Goal: Task Accomplishment & Management: Use online tool/utility

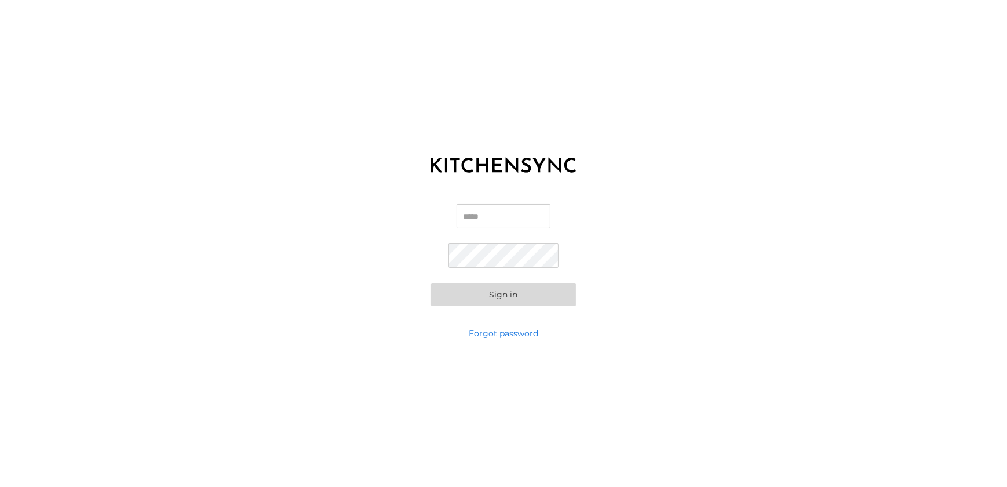
type input "**********"
click at [484, 298] on button "Sign in" at bounding box center [503, 294] width 145 height 23
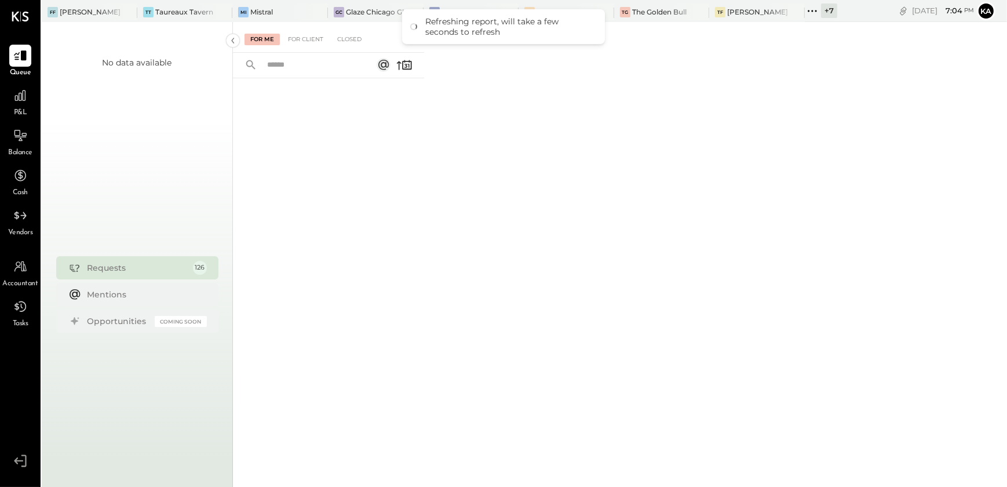
click at [603, 113] on div "For Me For Client Closed" at bounding box center [620, 252] width 774 height 461
click at [812, 9] on icon at bounding box center [812, 10] width 15 height 15
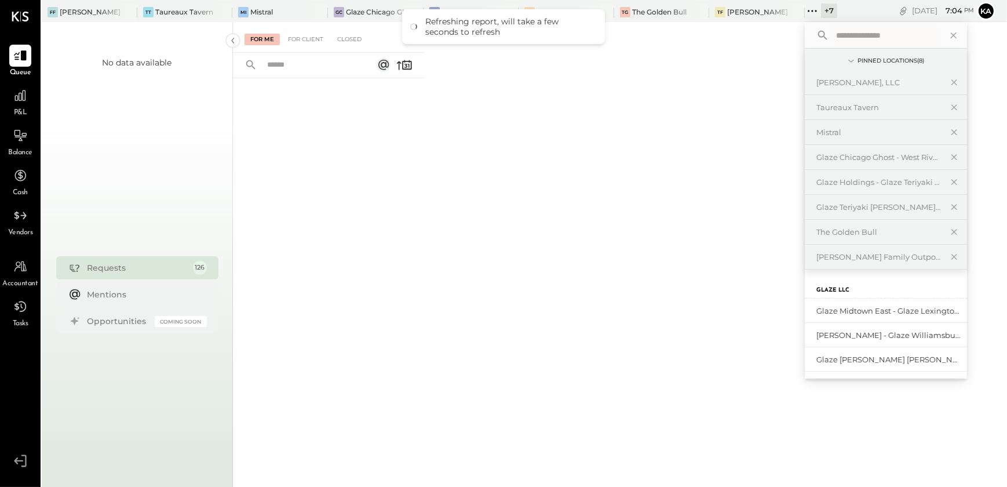
click at [844, 34] on input "text" at bounding box center [885, 35] width 108 height 21
type input "******"
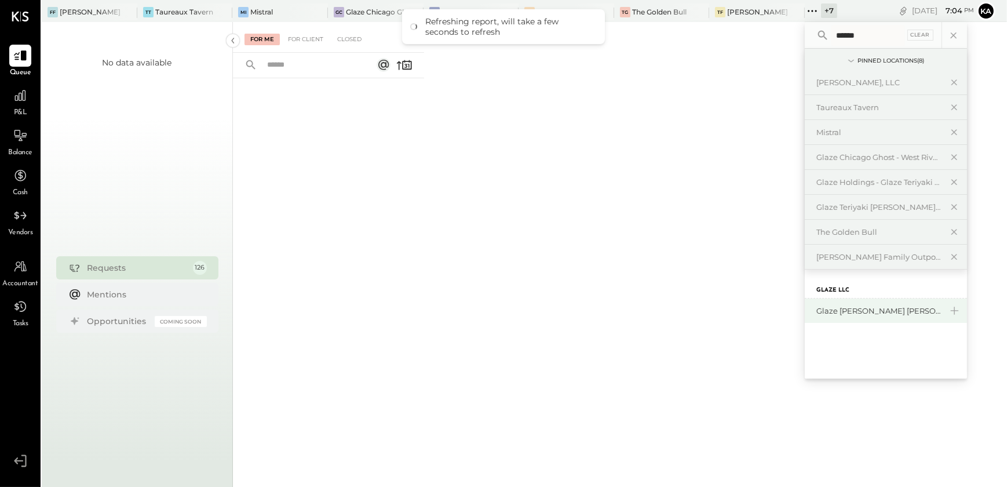
click at [870, 314] on div "Glaze [PERSON_NAME] [PERSON_NAME] LLC" at bounding box center [878, 310] width 125 height 11
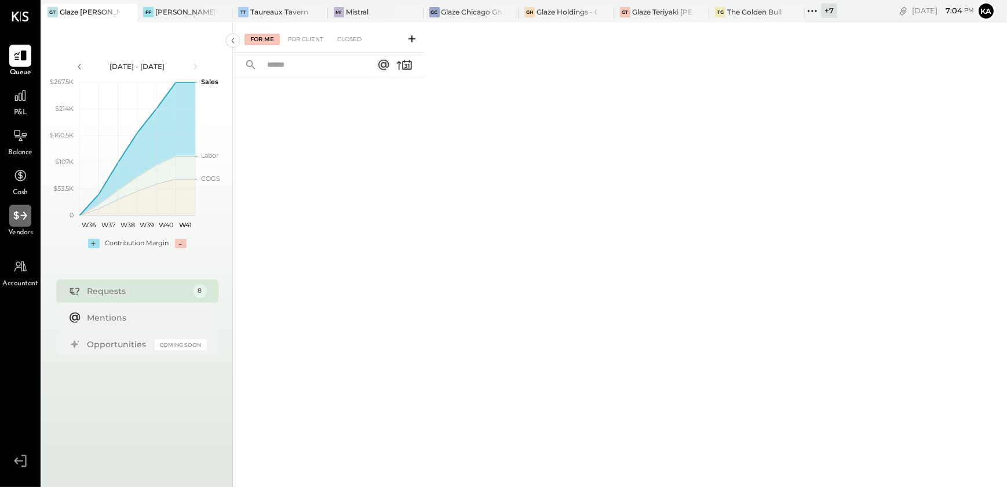
click at [21, 217] on icon at bounding box center [20, 215] width 15 height 15
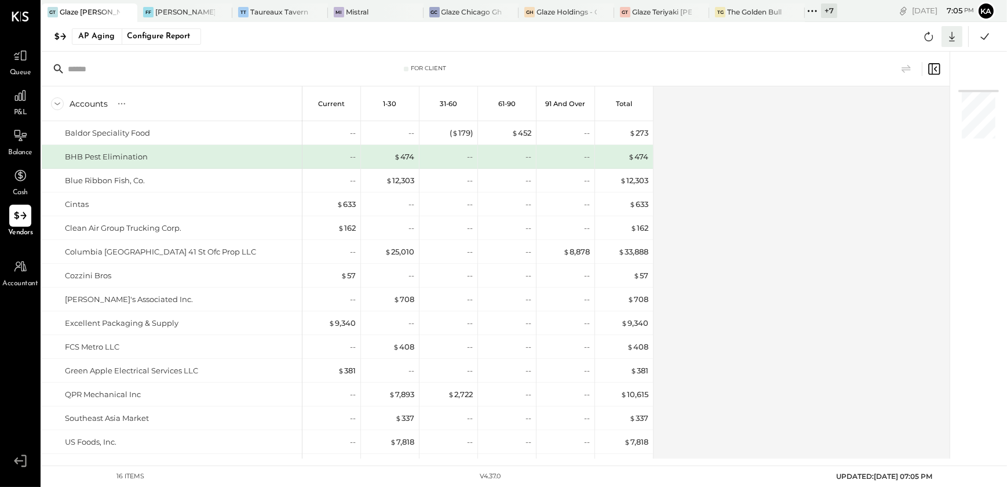
click at [951, 32] on icon at bounding box center [951, 36] width 15 height 15
click at [904, 53] on link "CSV" at bounding box center [916, 55] width 93 height 24
click at [697, 236] on div "Accounts S % GL Current 1-30 31-60 61-90 91 and Over Total Baldor Speciality Fo…" at bounding box center [496, 272] width 909 height 372
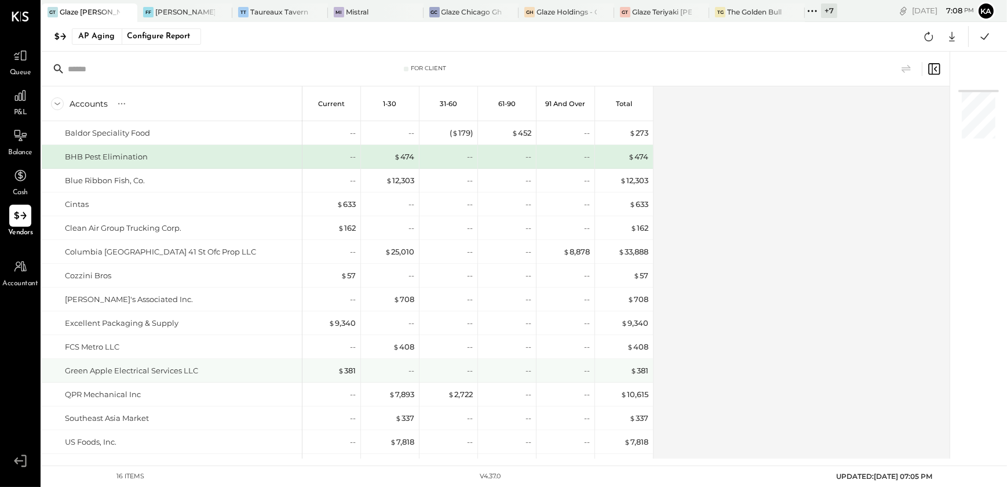
click at [784, 307] on div "Accounts S % GL Current 1-30 31-60 61-90 91 and Over Total Baldor Speciality Fo…" at bounding box center [496, 272] width 909 height 372
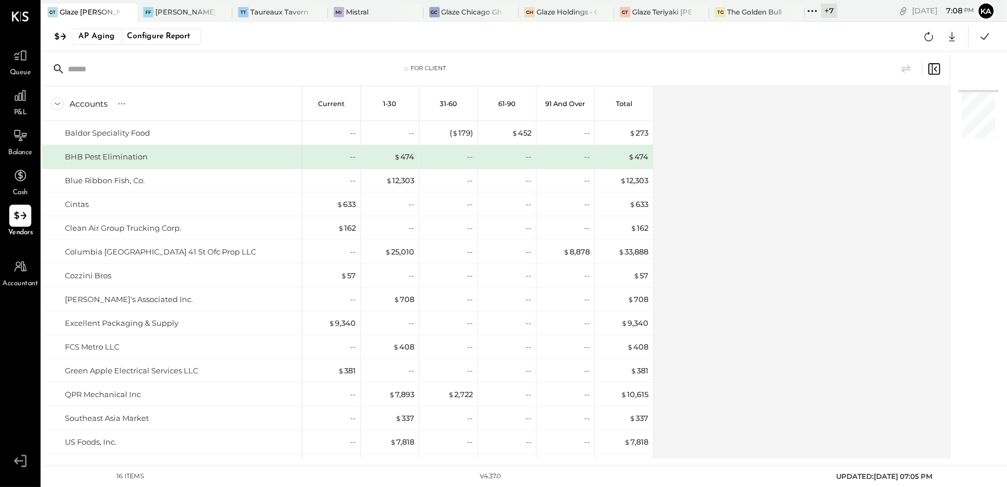
click at [816, 9] on icon at bounding box center [812, 10] width 15 height 15
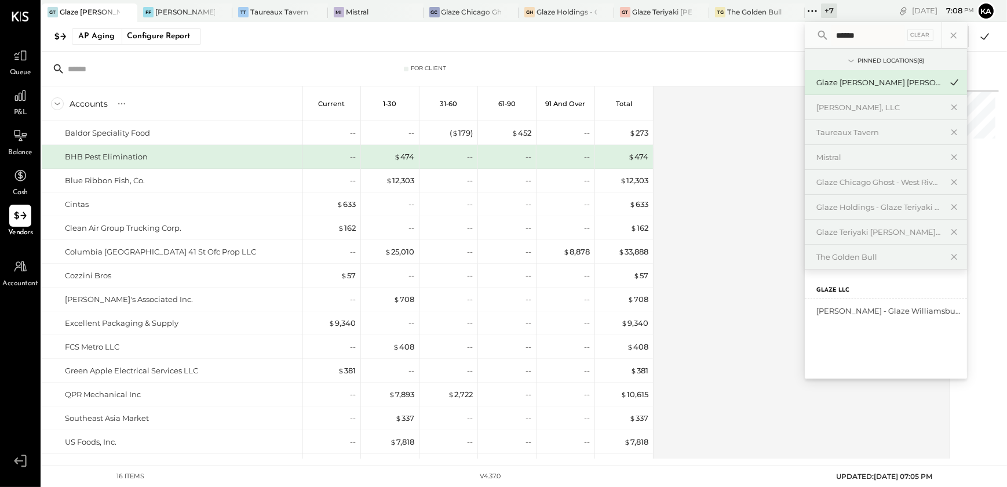
type input "******"
click at [856, 308] on div "[PERSON_NAME] - Glaze Williamsburg One LLC" at bounding box center [878, 310] width 125 height 11
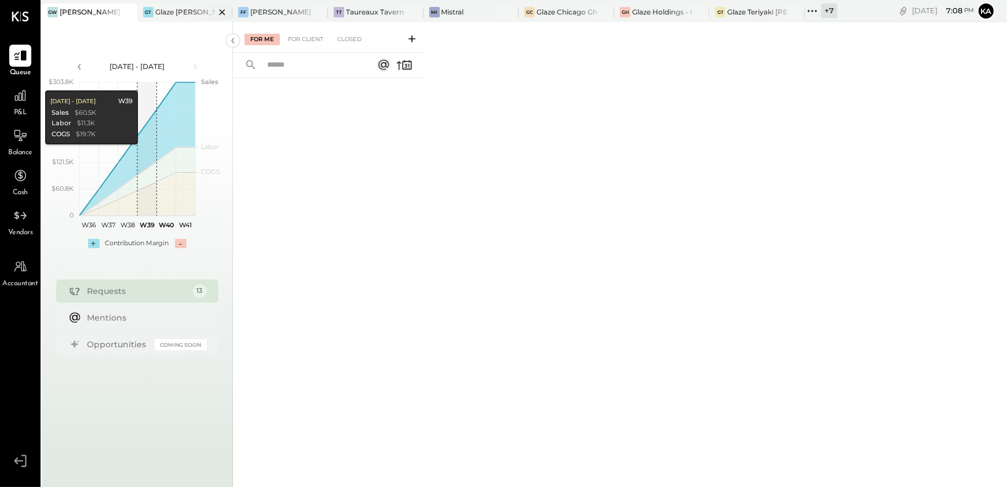
click at [223, 13] on icon at bounding box center [223, 12] width 6 height 6
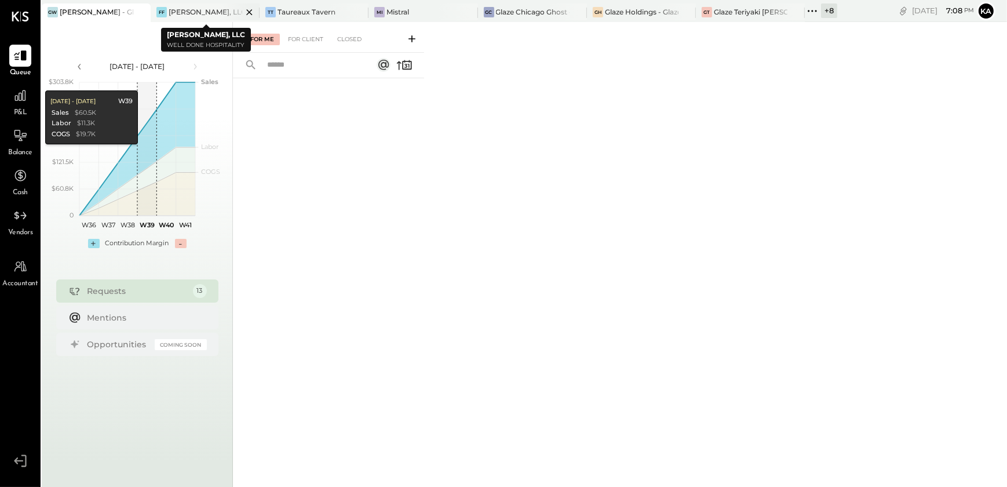
click at [244, 10] on icon at bounding box center [249, 12] width 14 height 14
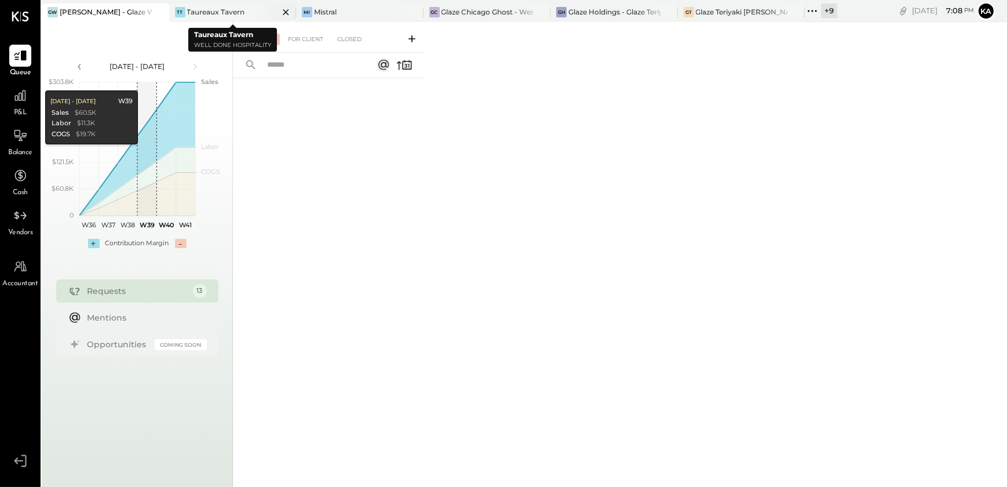
click at [283, 13] on icon at bounding box center [286, 12] width 14 height 14
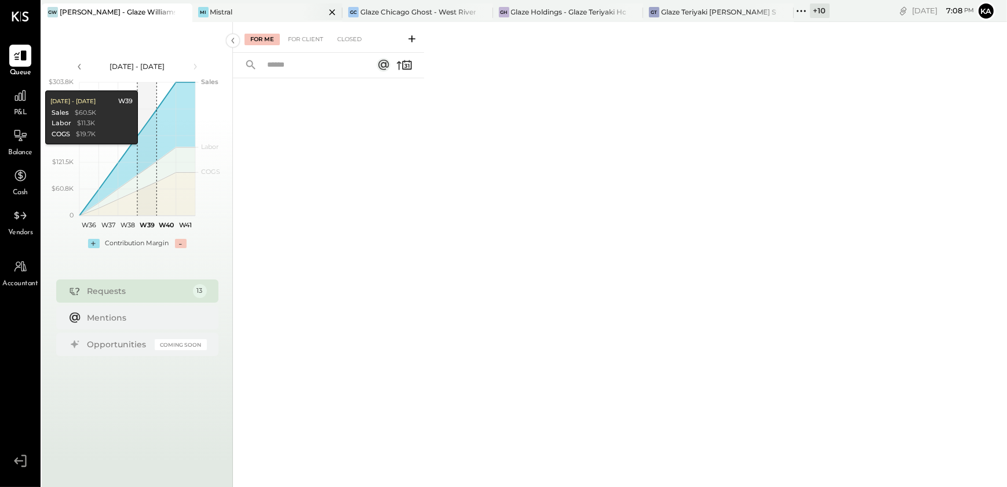
click at [331, 11] on icon at bounding box center [332, 12] width 14 height 14
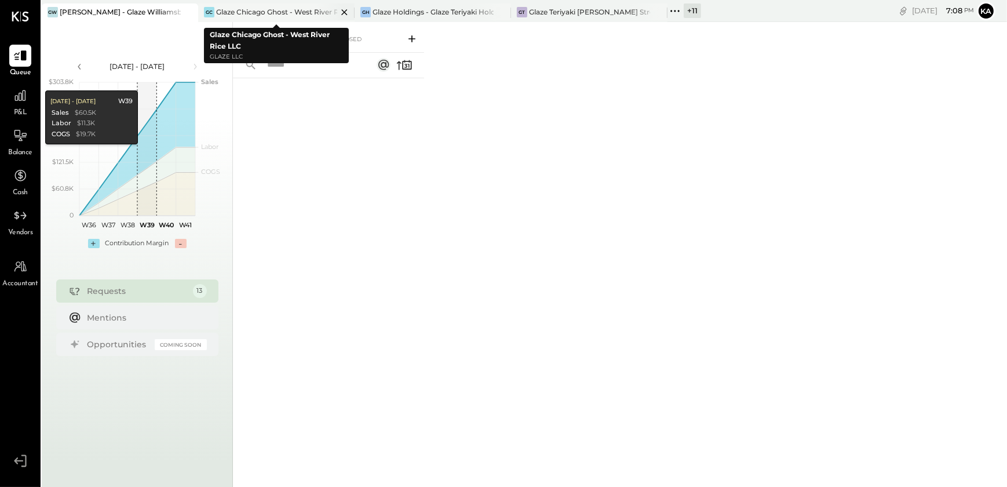
click at [349, 11] on icon at bounding box center [344, 12] width 14 height 14
click at [345, 9] on icon at bounding box center [344, 12] width 14 height 14
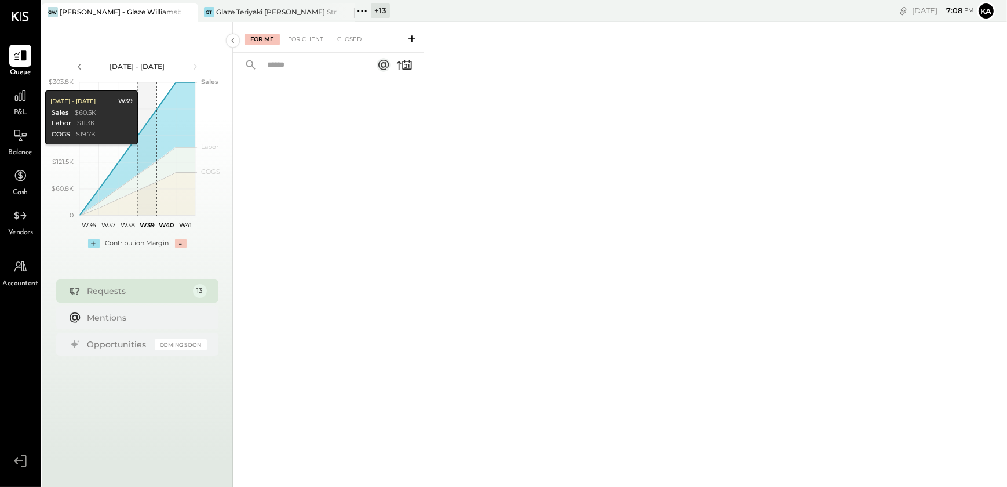
click at [345, 9] on icon at bounding box center [344, 12] width 14 height 14
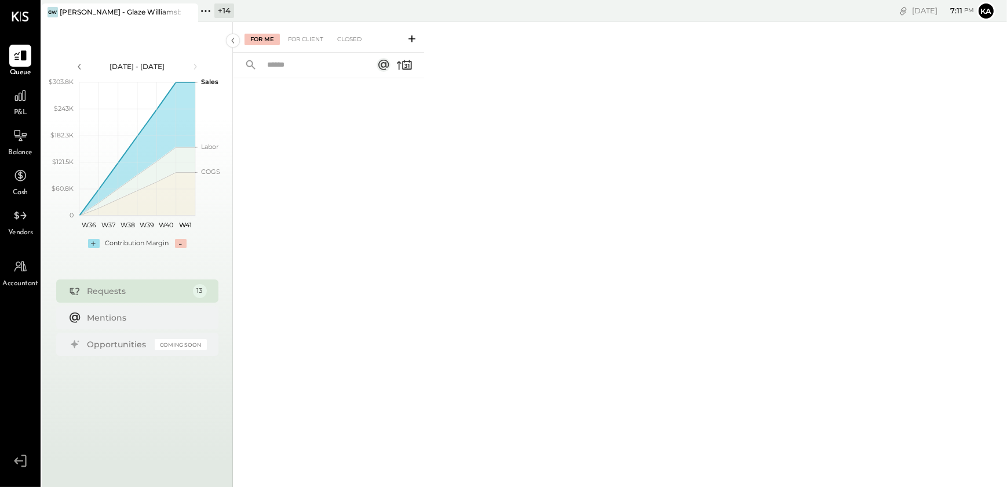
click at [11, 228] on span "Vendors" at bounding box center [20, 233] width 25 height 10
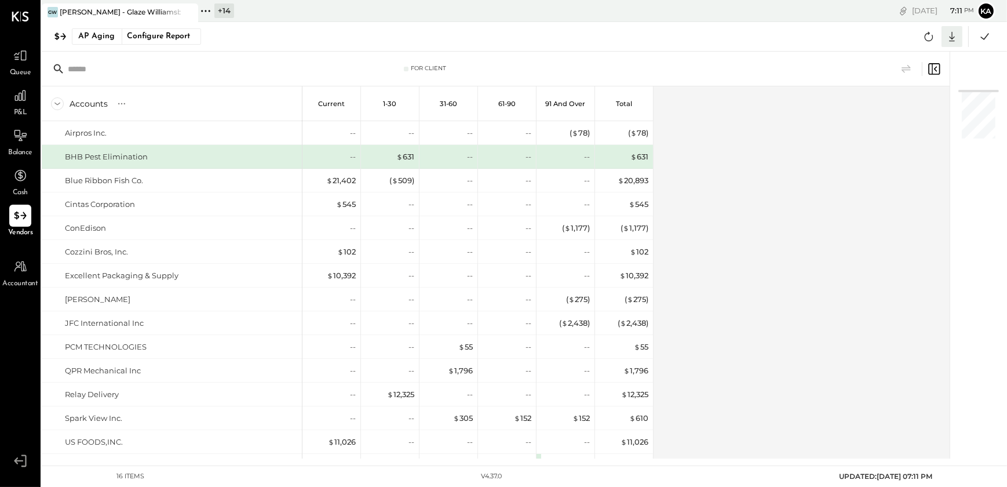
click at [949, 39] on icon at bounding box center [951, 36] width 15 height 15
click at [916, 54] on link "CSV" at bounding box center [916, 55] width 93 height 24
click at [685, 163] on div "Accounts S % GL Current 1-30 31-60 61-90 91 and Over Total Airpros Inc. BHB Pes…" at bounding box center [496, 272] width 909 height 372
click at [202, 10] on icon at bounding box center [202, 11] width 2 height 2
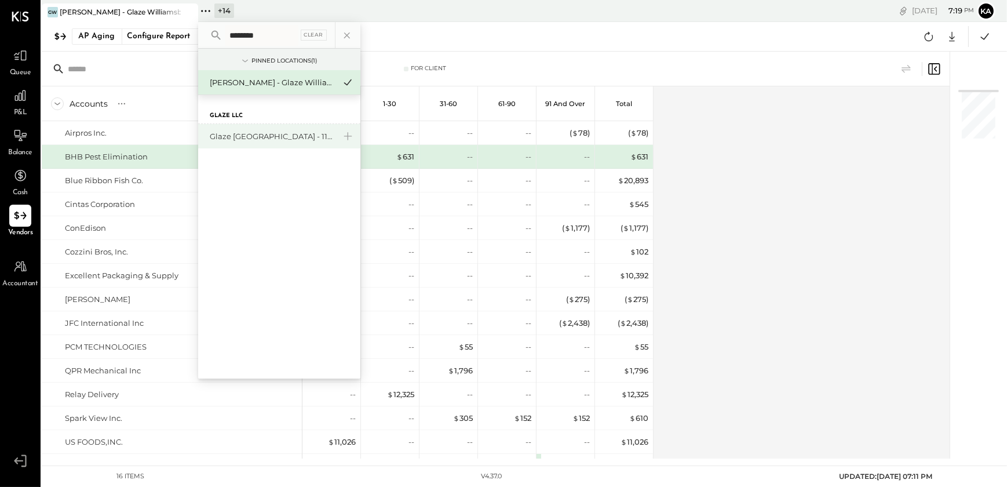
type input "********"
click at [249, 137] on div "Glaze [GEOGRAPHIC_DATA] - 110 Uni" at bounding box center [272, 136] width 125 height 11
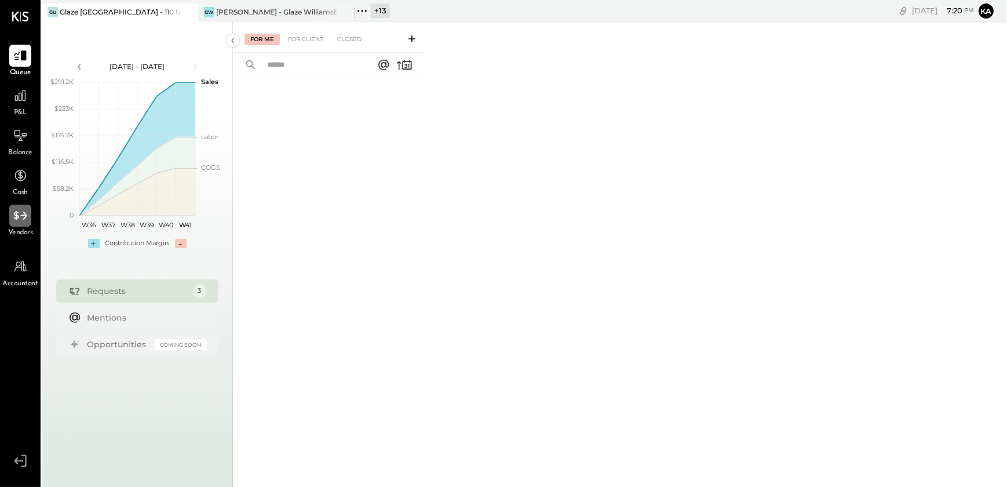
click at [25, 221] on icon at bounding box center [20, 215] width 15 height 15
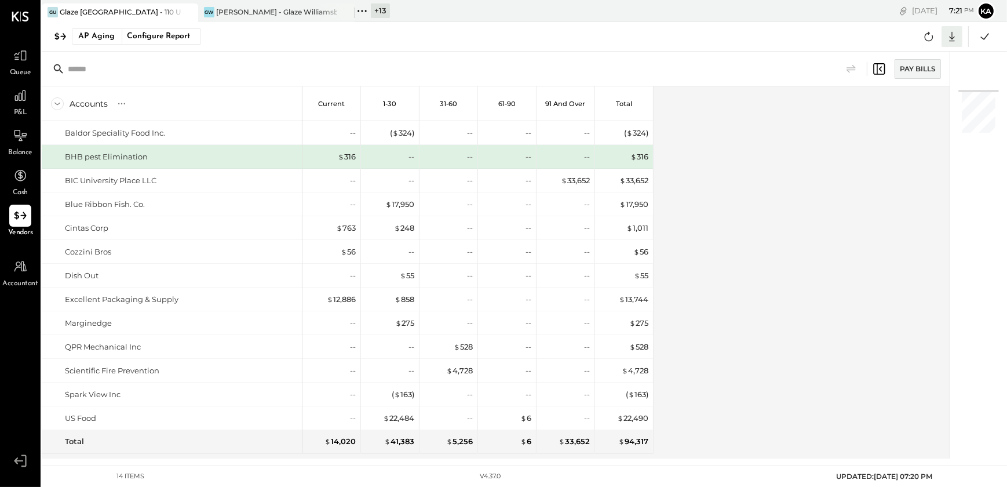
click at [948, 35] on icon at bounding box center [951, 36] width 15 height 15
click at [913, 105] on div "Excel" at bounding box center [916, 104] width 93 height 24
click at [719, 268] on div "Accounts S % GL Current 1-30 31-60 61-90 91 and Over Total Baldor Speciality Fo…" at bounding box center [496, 272] width 909 height 372
click at [369, 7] on icon at bounding box center [362, 10] width 15 height 15
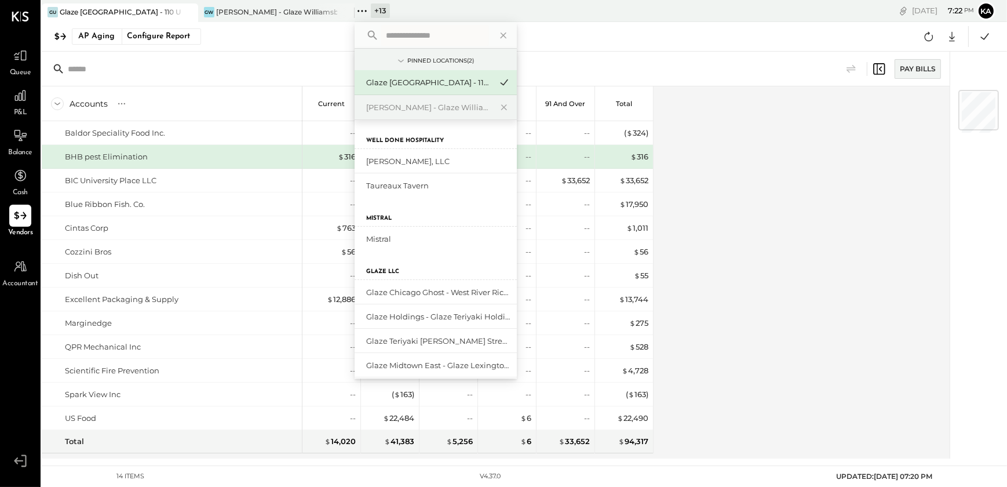
click at [401, 39] on input "text" at bounding box center [435, 35] width 108 height 21
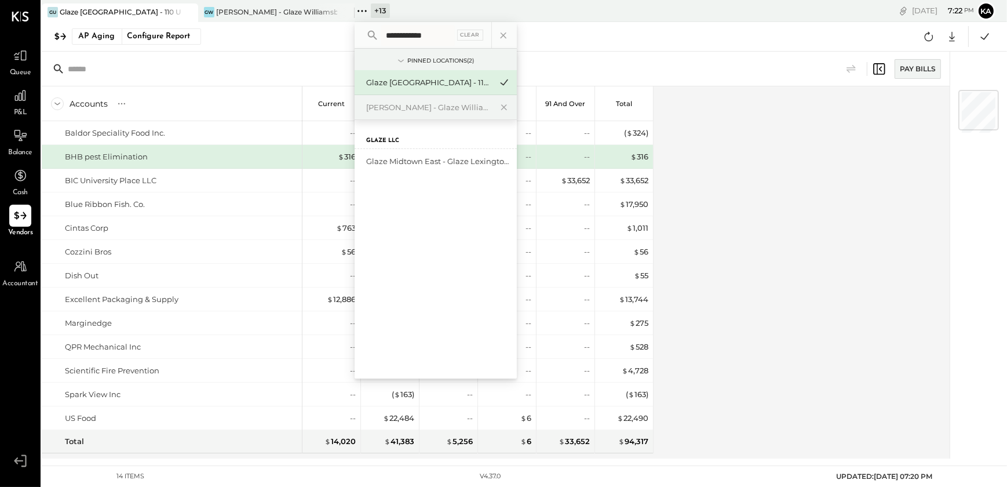
type input "**********"
click at [437, 156] on div "Glaze Midtown East - Glaze Lexington One LLC" at bounding box center [428, 161] width 125 height 11
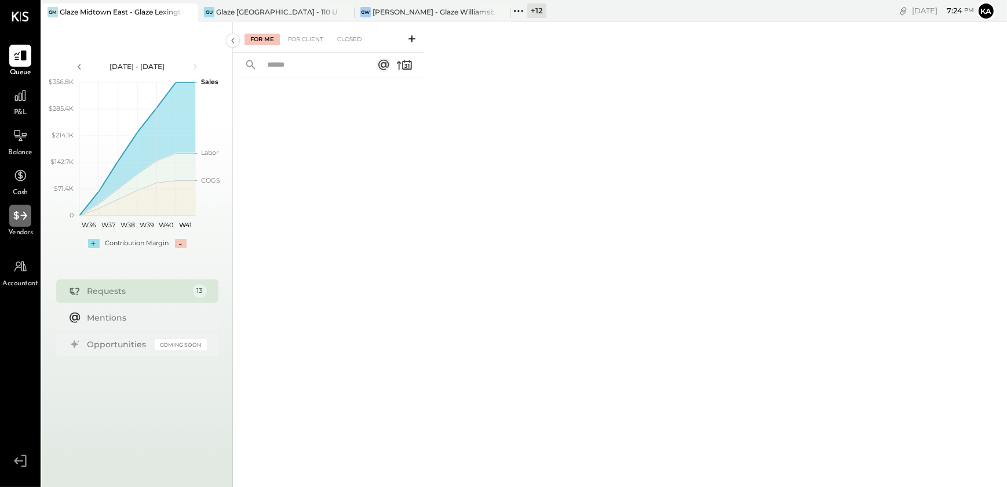
click at [29, 221] on div at bounding box center [20, 215] width 22 height 22
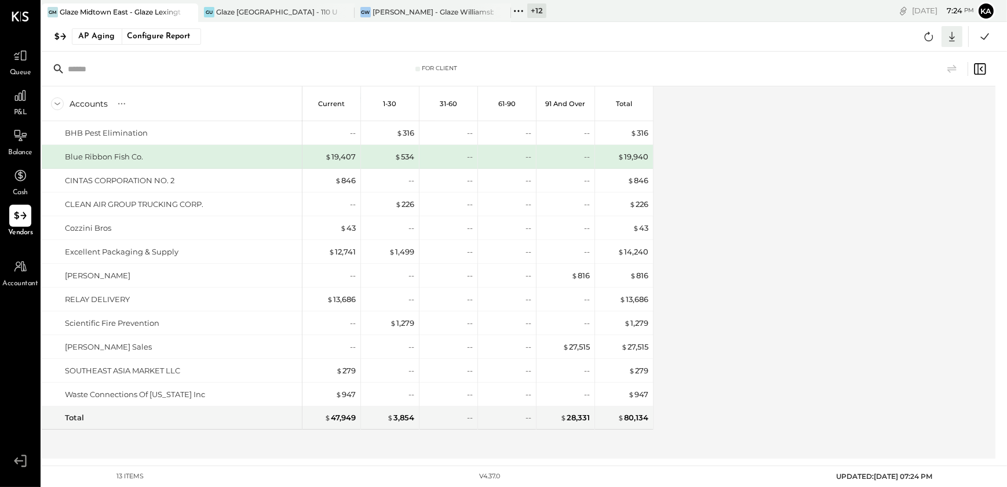
click at [956, 35] on icon at bounding box center [951, 36] width 15 height 15
click at [911, 104] on div "Excel" at bounding box center [916, 104] width 93 height 24
click at [694, 246] on div "Accounts S % GL Current 1-30 31-60 61-90 91 and Over Total BHB Pest Elimination…" at bounding box center [519, 272] width 955 height 372
click at [518, 10] on icon at bounding box center [518, 11] width 2 height 2
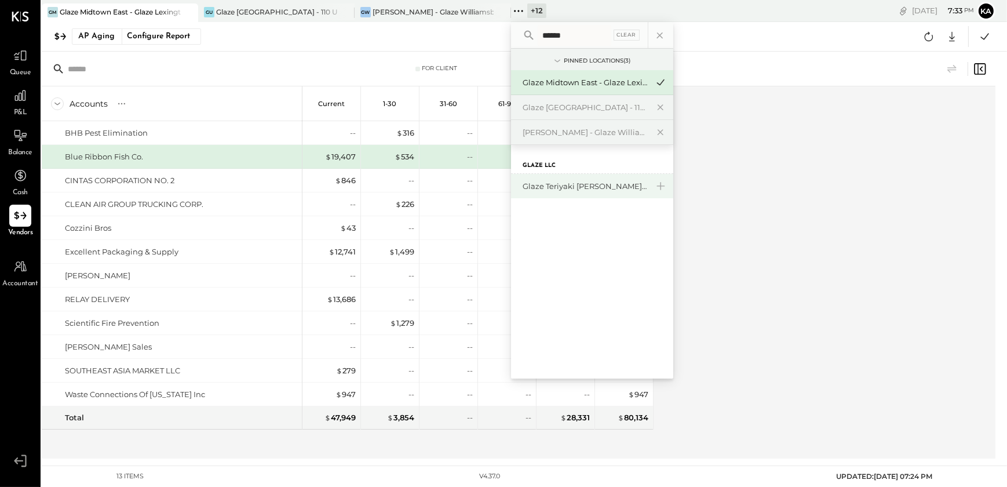
type input "******"
click at [574, 185] on div "Glaze Teriyaki [PERSON_NAME] Street - [PERSON_NAME] River [PERSON_NAME] LLC" at bounding box center [585, 186] width 125 height 11
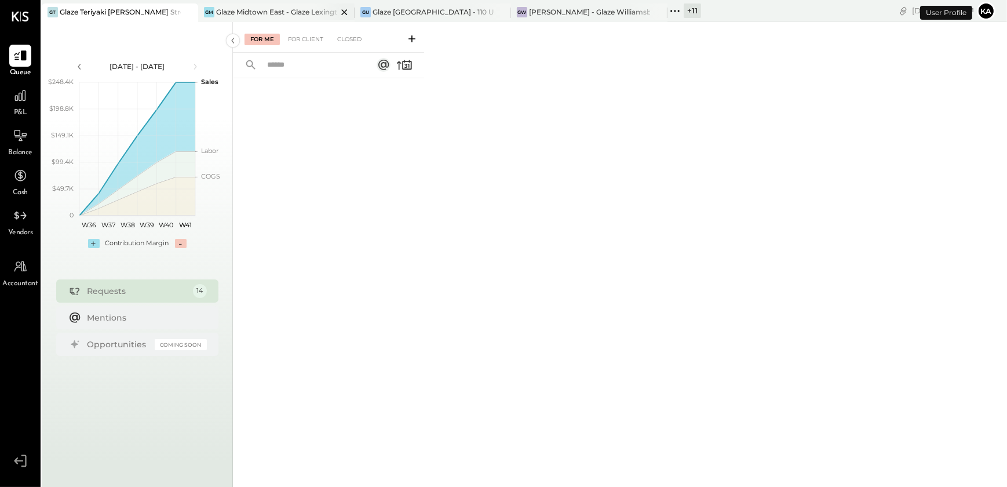
click at [346, 10] on icon at bounding box center [344, 12] width 14 height 14
click at [344, 10] on icon at bounding box center [344, 12] width 14 height 14
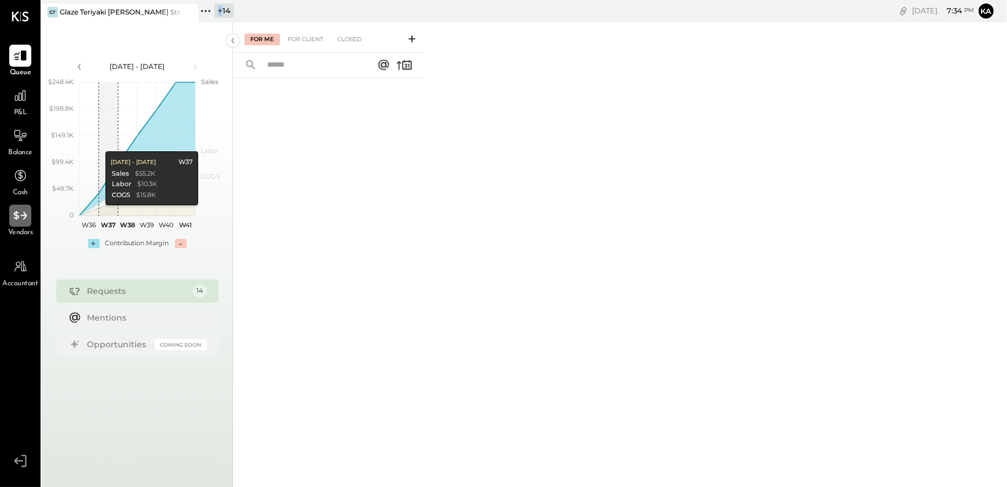
click at [17, 214] on icon at bounding box center [20, 215] width 15 height 15
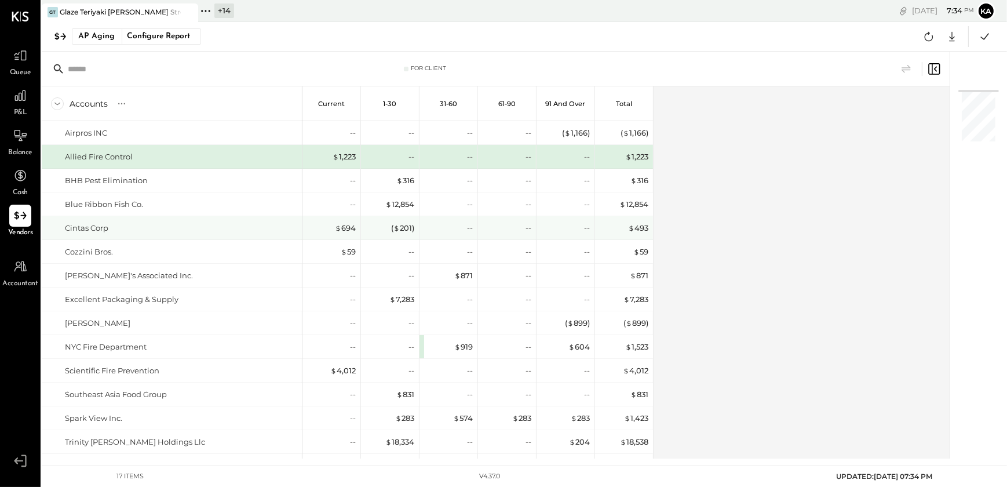
click at [348, 238] on div "$ 694" at bounding box center [332, 227] width 46 height 23
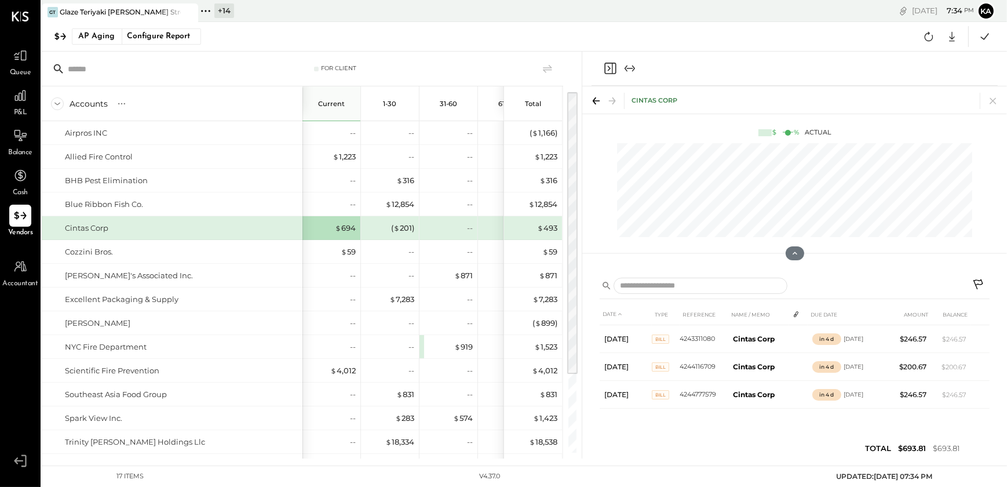
click at [708, 34] on div "AP Aging Configure Report Google Sheets Excel" at bounding box center [524, 37] width 965 height 30
click at [15, 217] on icon at bounding box center [20, 215] width 15 height 15
click at [925, 35] on icon at bounding box center [929, 36] width 9 height 9
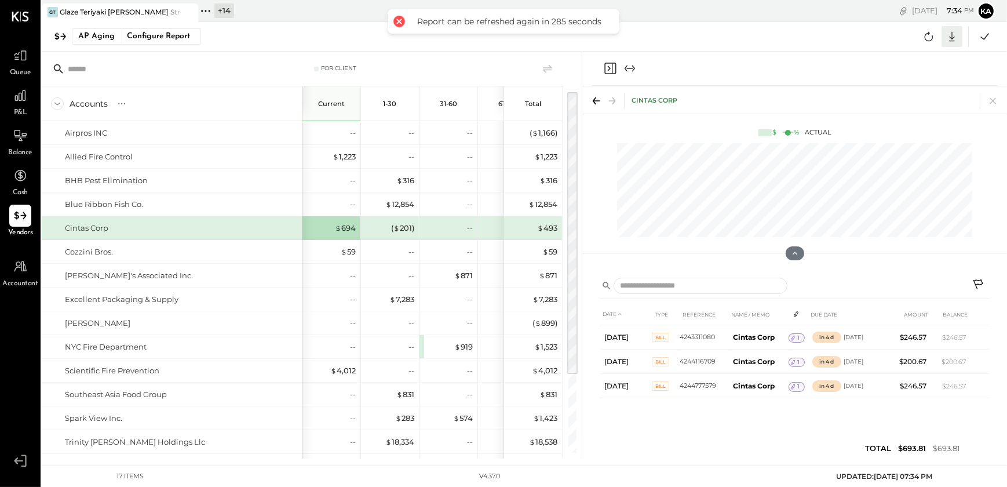
click at [953, 38] on icon at bounding box center [952, 37] width 6 height 10
click at [926, 110] on div "Excel" at bounding box center [916, 104] width 93 height 24
click at [507, 32] on div "AP Aging Configure Report CSV Google Sheets Excel" at bounding box center [524, 37] width 965 height 30
click at [992, 98] on icon at bounding box center [993, 101] width 16 height 16
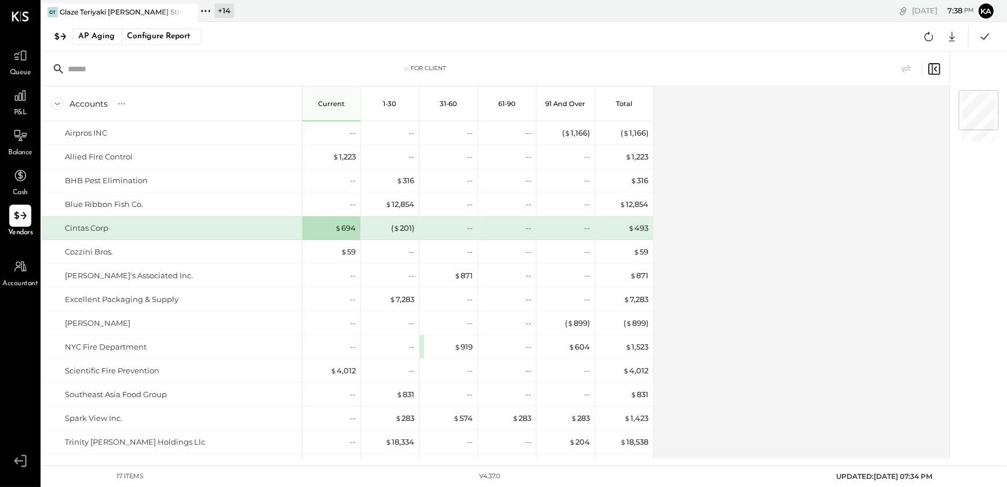
drag, startPoint x: 820, startPoint y: 251, endPoint x: 808, endPoint y: 250, distance: 11.6
click at [816, 251] on div "Accounts S % GL Current 1-30 31-60 61-90 91 and Over Total Airpros INC Allied F…" at bounding box center [496, 272] width 909 height 372
drag, startPoint x: 817, startPoint y: 232, endPoint x: 808, endPoint y: 230, distance: 10.0
click at [815, 232] on div "Accounts S % GL Current 1-30 31-60 61-90 91 and Over Total Airpros INC Allied F…" at bounding box center [496, 272] width 909 height 372
click at [204, 12] on icon at bounding box center [205, 10] width 15 height 15
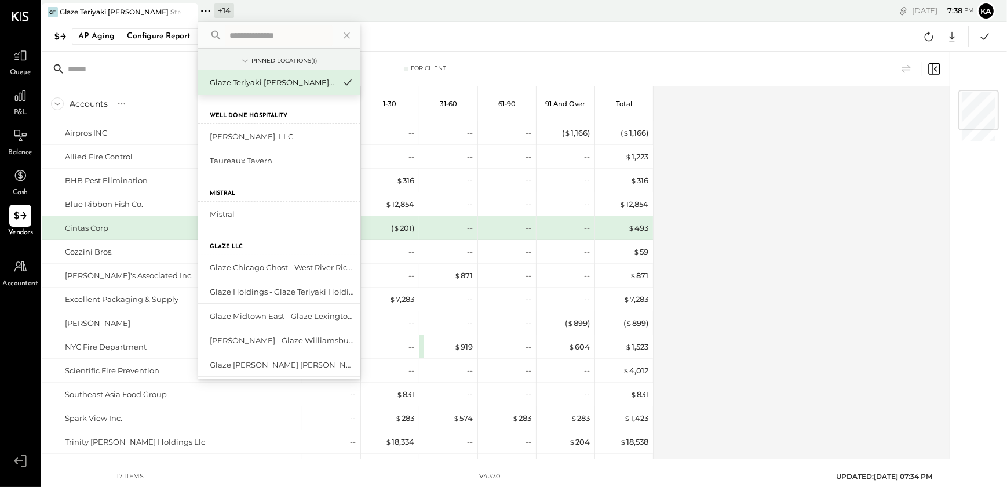
click at [266, 36] on input "text" at bounding box center [279, 35] width 108 height 21
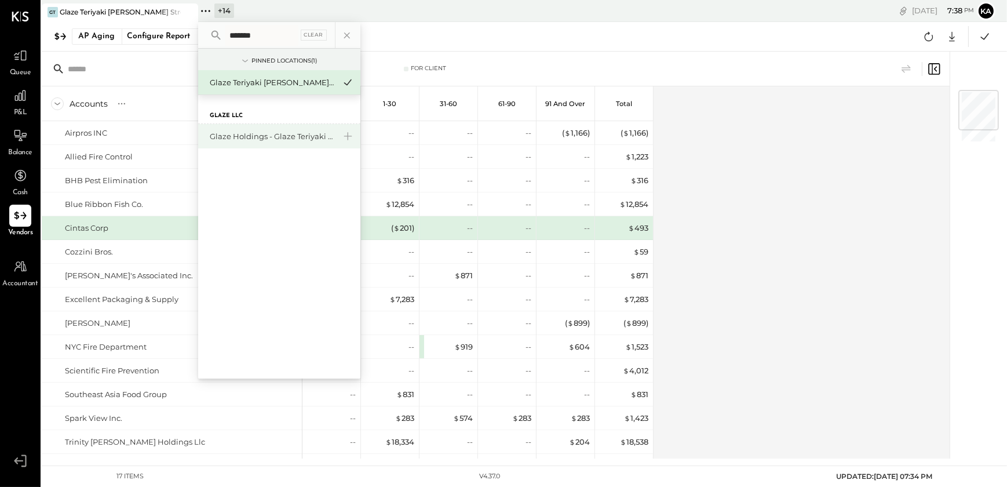
type input "*******"
click at [289, 131] on div "Glaze Holdings - Glaze Teriyaki Holdings LLC" at bounding box center [272, 136] width 125 height 11
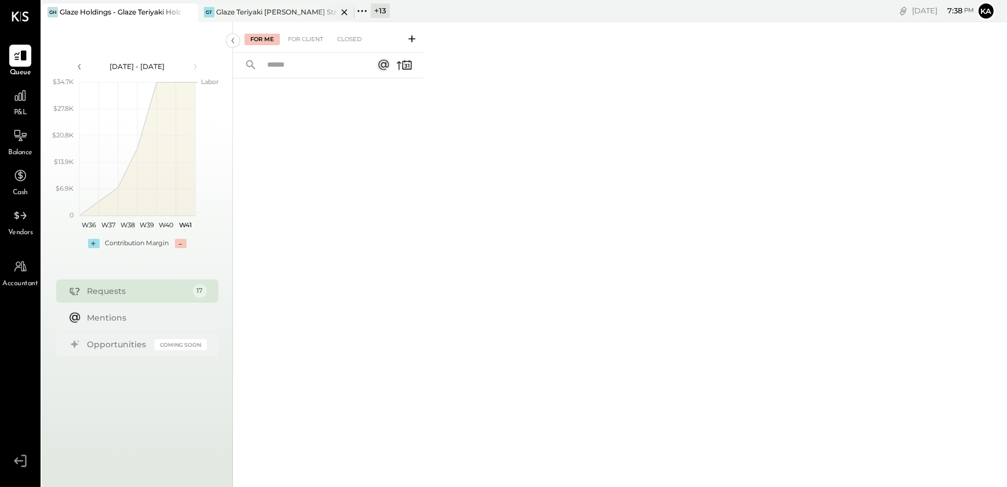
click at [346, 10] on icon at bounding box center [344, 12] width 6 height 6
click at [17, 221] on icon at bounding box center [20, 215] width 15 height 15
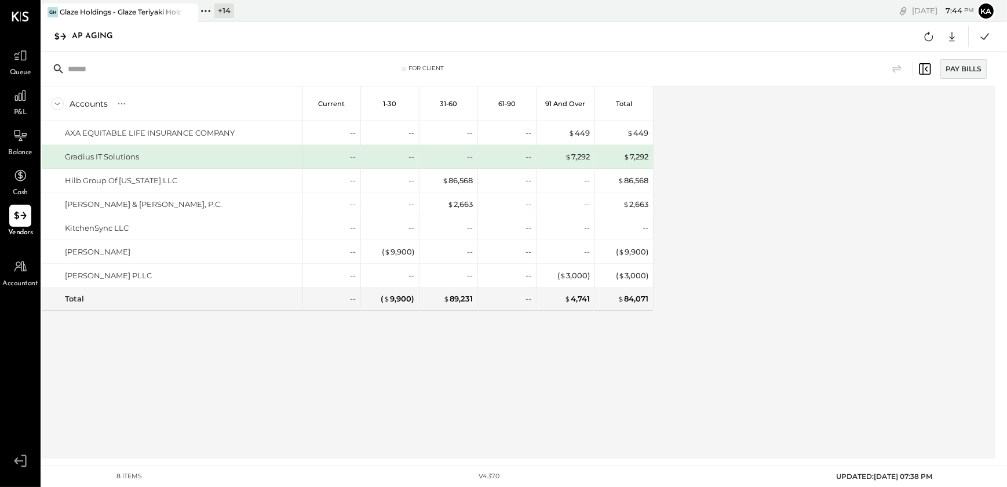
click at [203, 5] on icon at bounding box center [205, 10] width 15 height 15
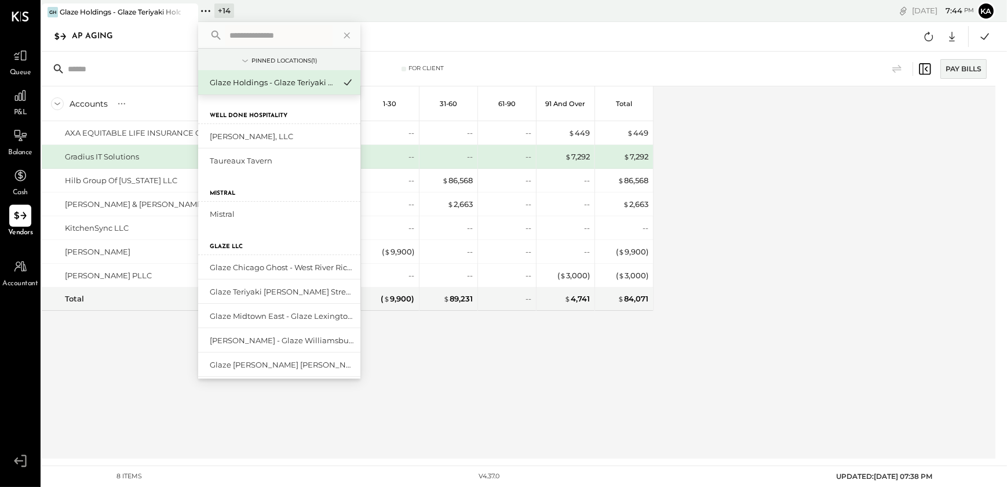
click at [484, 43] on div "AP Aging Google Sheets Excel" at bounding box center [524, 37] width 965 height 30
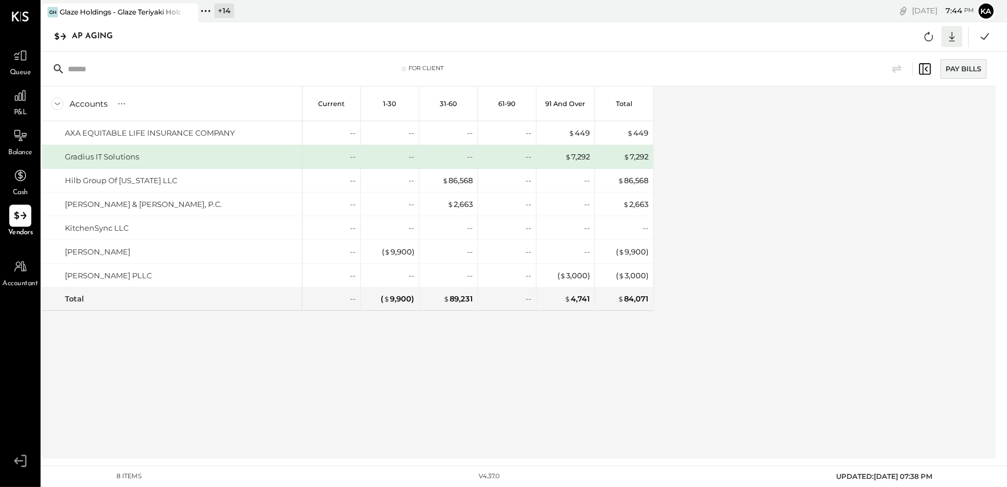
click at [954, 36] on icon at bounding box center [952, 37] width 6 height 10
click at [915, 104] on div "Excel" at bounding box center [916, 104] width 93 height 24
click at [205, 8] on icon at bounding box center [205, 10] width 15 height 15
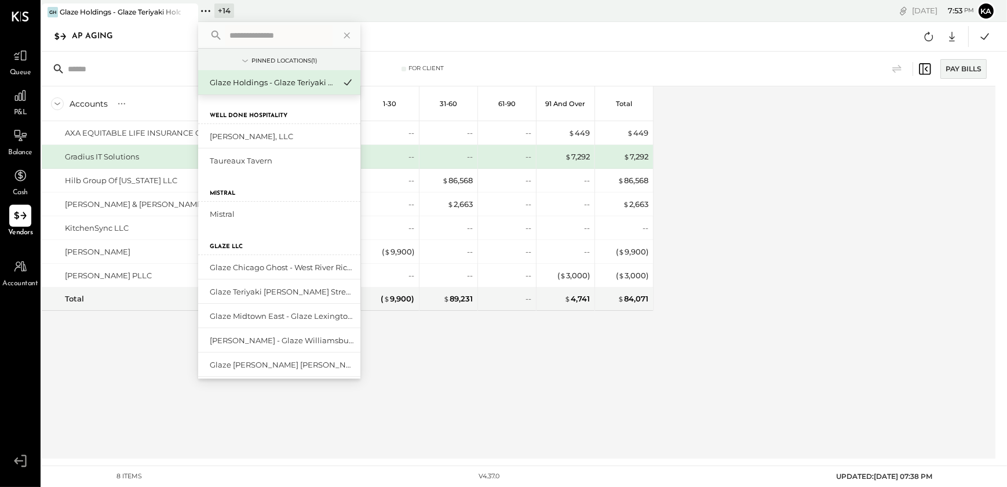
click at [254, 42] on input "text" at bounding box center [279, 35] width 108 height 21
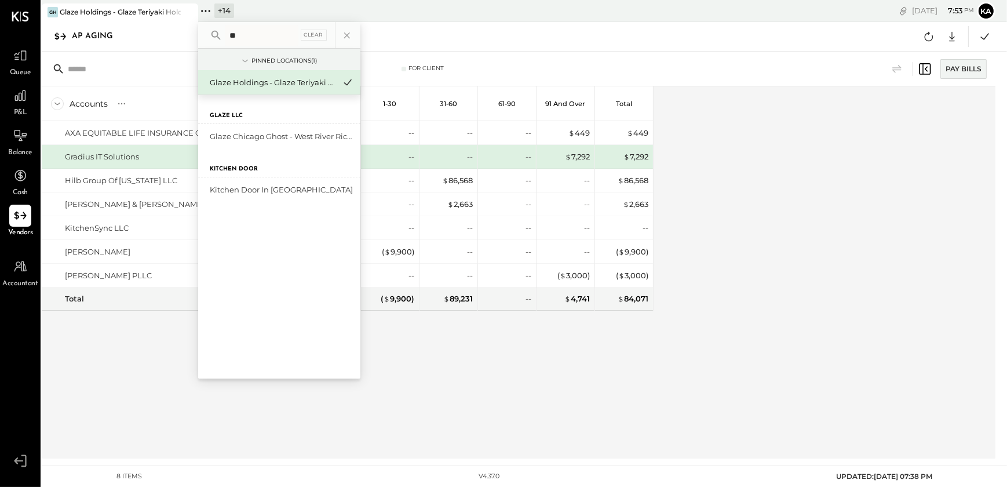
type input "*"
type input "*****"
click at [276, 138] on div "Glaze Chicago Ghost - West River Rice LLC" at bounding box center [272, 136] width 125 height 11
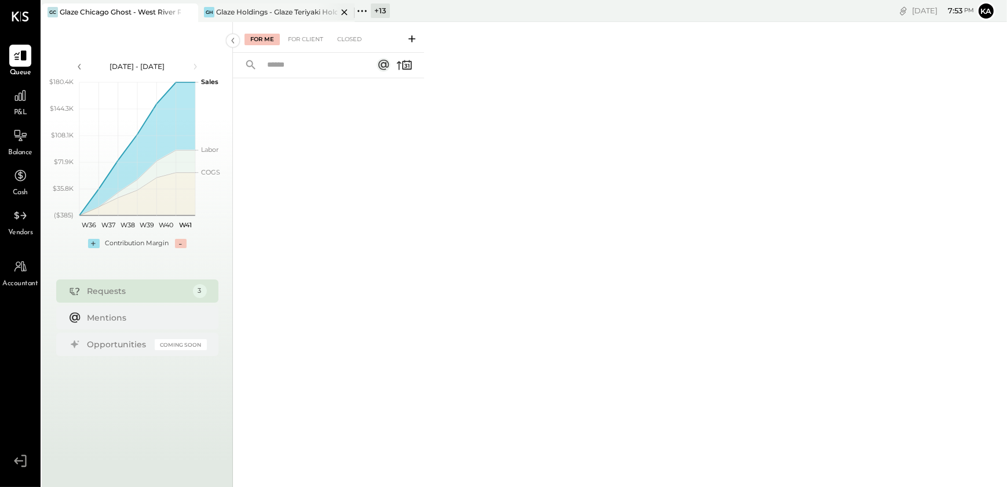
click at [343, 12] on icon at bounding box center [344, 12] width 14 height 14
click at [20, 225] on div at bounding box center [20, 215] width 22 height 22
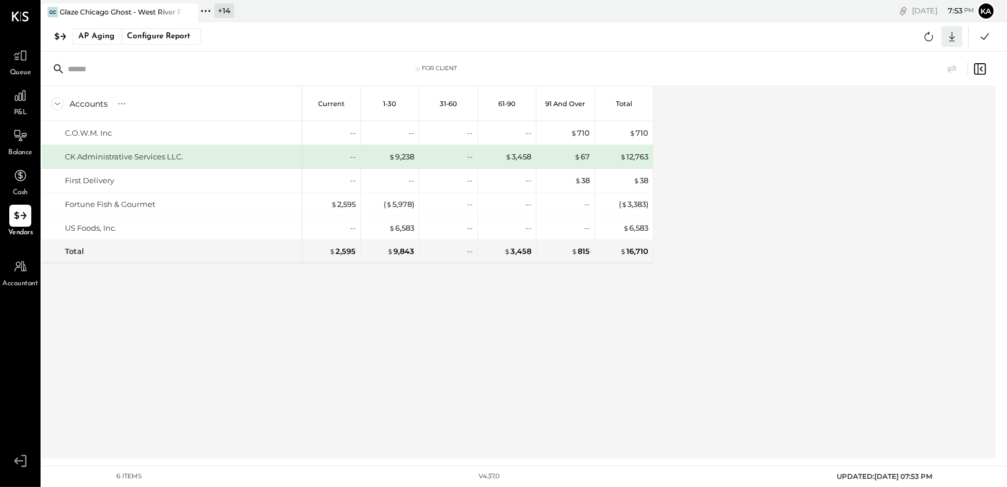
click at [951, 34] on icon at bounding box center [951, 36] width 15 height 15
drag, startPoint x: 908, startPoint y: 109, endPoint x: 912, endPoint y: 116, distance: 8.4
click at [908, 109] on div "Excel" at bounding box center [916, 104] width 93 height 24
click at [540, 335] on div "Accounts S % GL Current 1-30 31-60 61-90 91 and Over Total C.O.W.M. Inc CK Admi…" at bounding box center [348, 272] width 612 height 372
